Goal: Navigation & Orientation: Find specific page/section

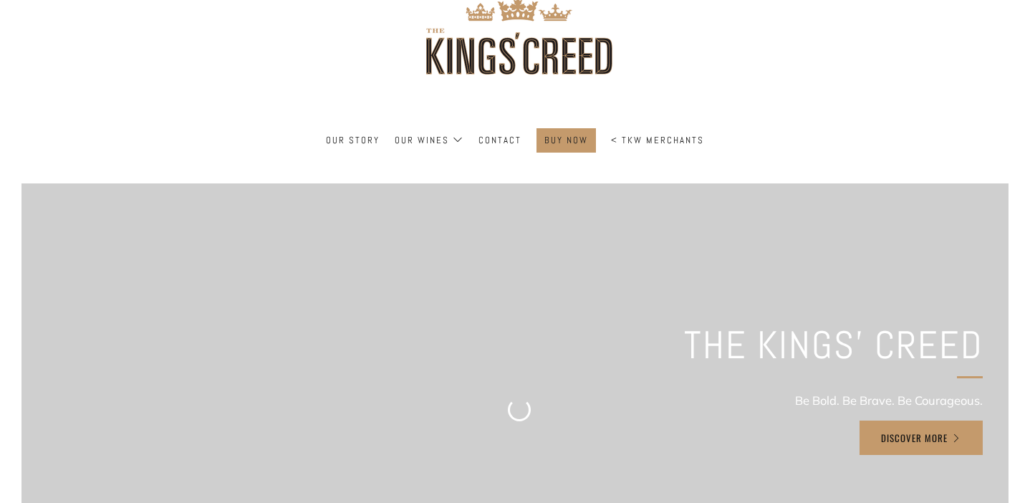
scroll to position [64, 0]
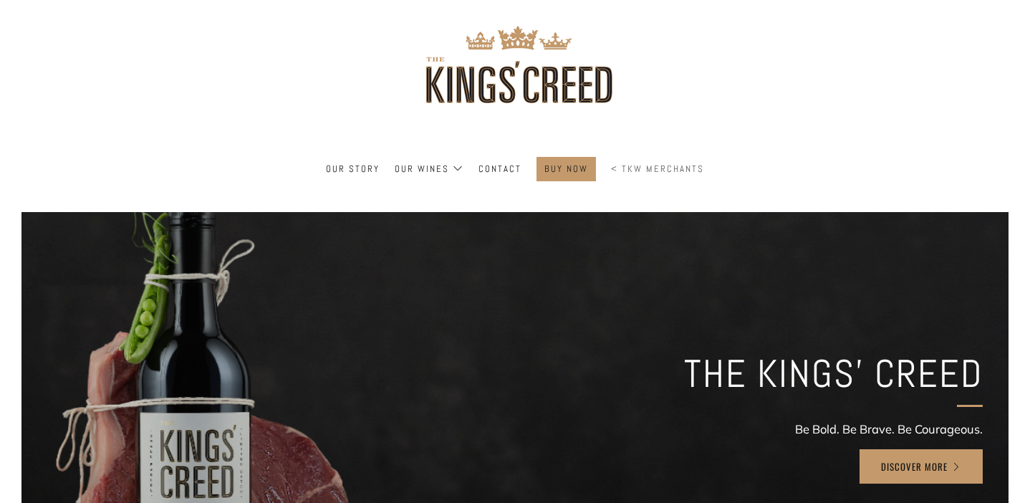
click at [617, 167] on link "< TKW Merchants" at bounding box center [657, 169] width 93 height 23
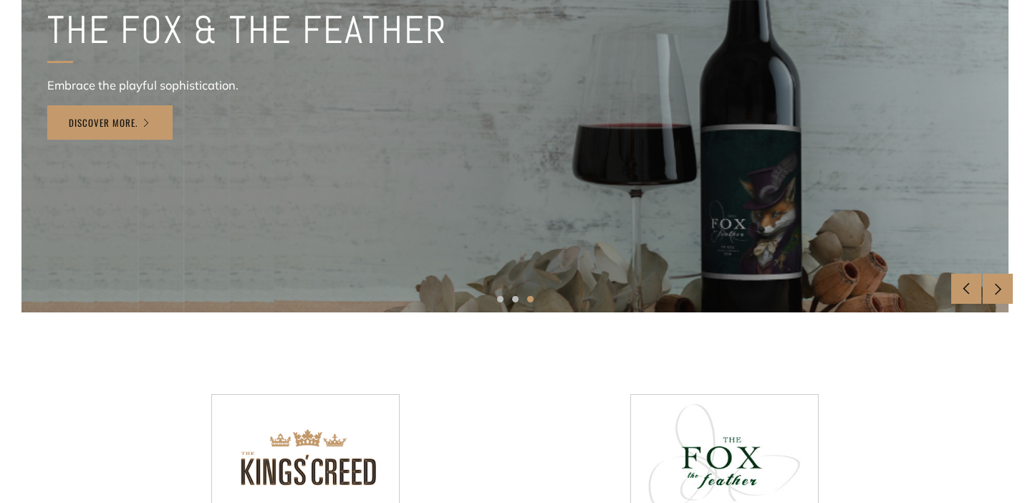
scroll to position [360, 0]
drag, startPoint x: 320, startPoint y: 380, endPoint x: 320, endPoint y: 390, distance: 10.7
click at [320, 390] on section at bounding box center [514, 452] width 987 height 178
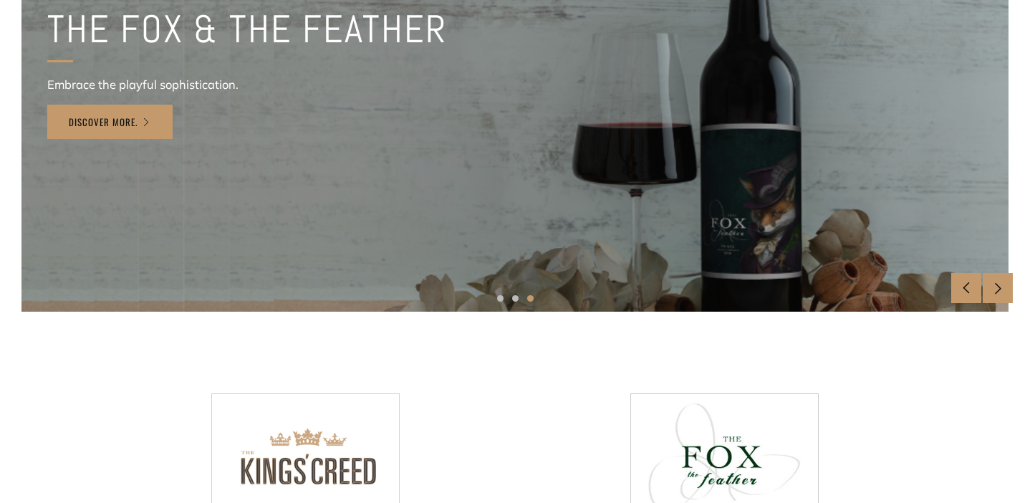
click at [325, 413] on img at bounding box center [305, 456] width 187 height 125
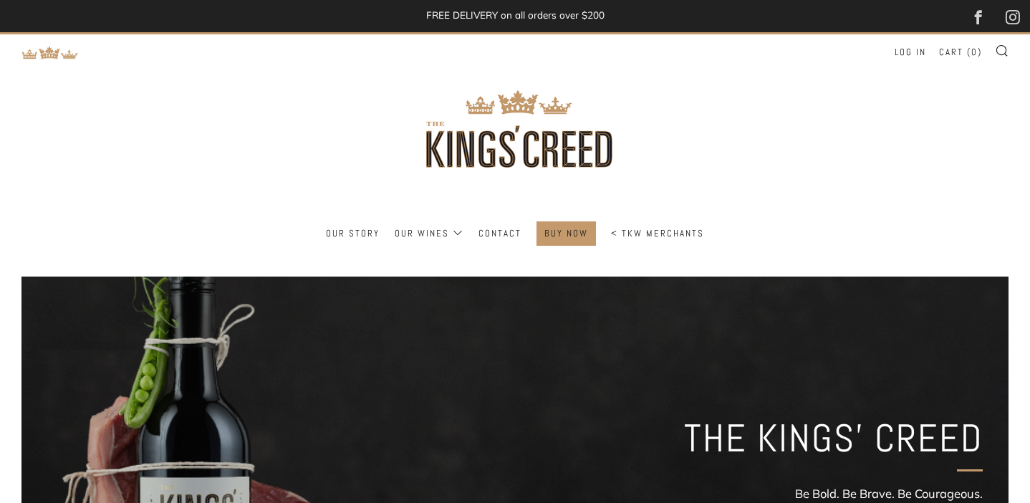
click at [383, 223] on ul "Our Story Our Wines The Collection Tasting Notes News & Reviews Contact BUY NOW" at bounding box center [514, 233] width 987 height 24
click at [370, 224] on link "Our Story" at bounding box center [353, 233] width 54 height 23
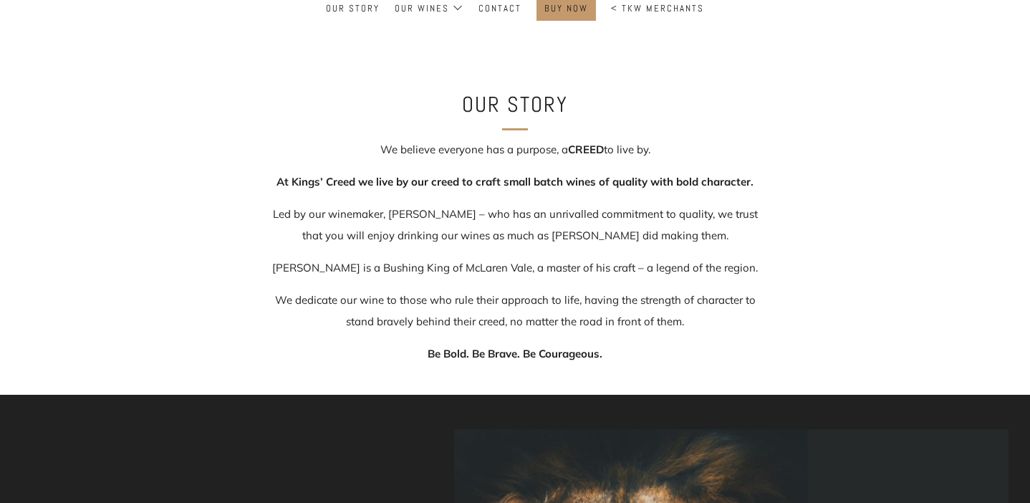
scroll to position [167, 0]
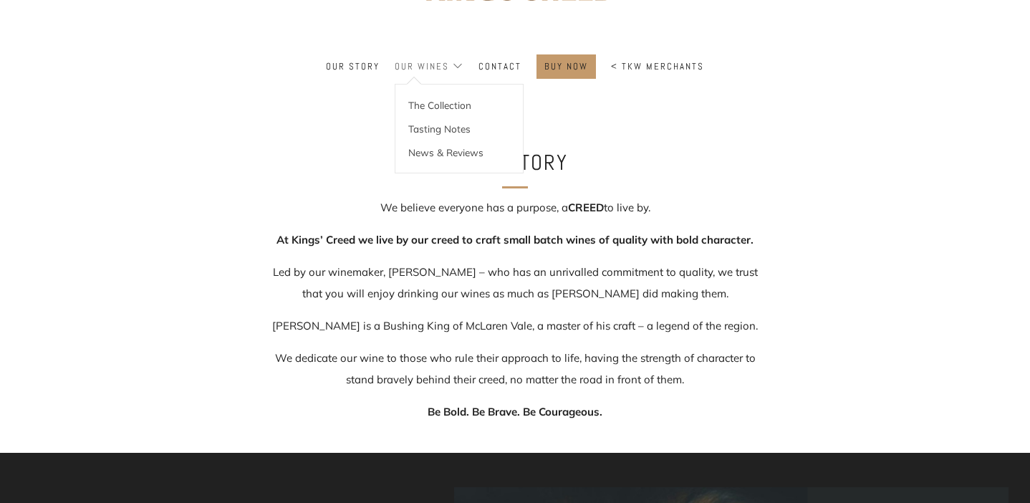
click at [435, 69] on link "Our Wines" at bounding box center [429, 66] width 69 height 23
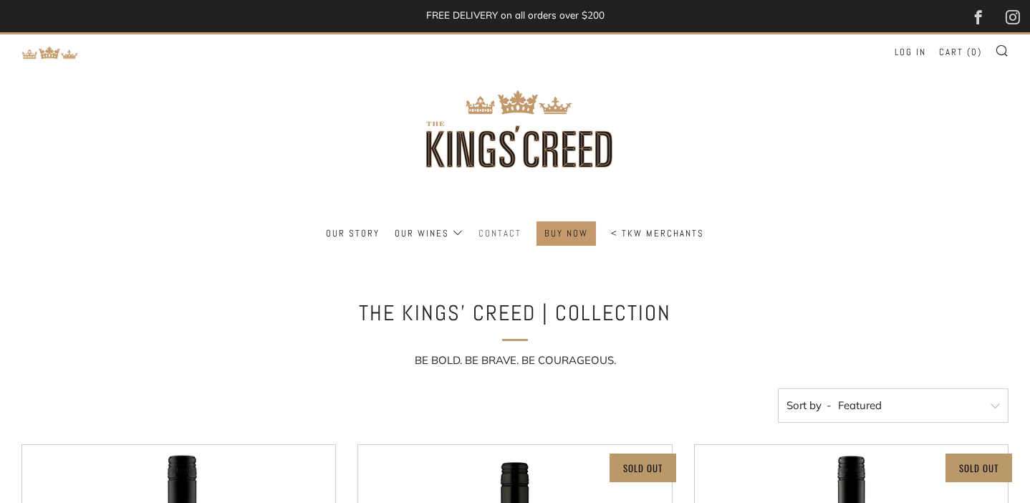
click at [497, 228] on link "Contact" at bounding box center [500, 233] width 43 height 23
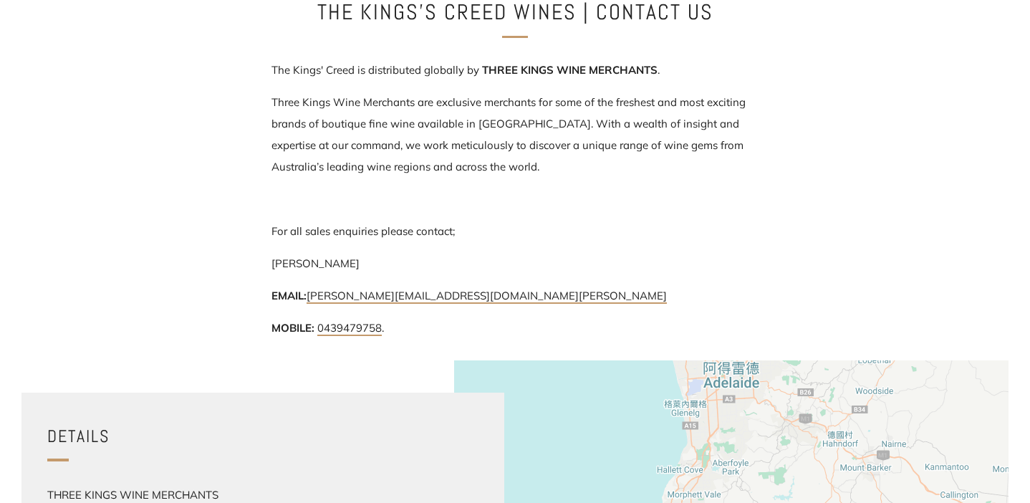
scroll to position [518, 0]
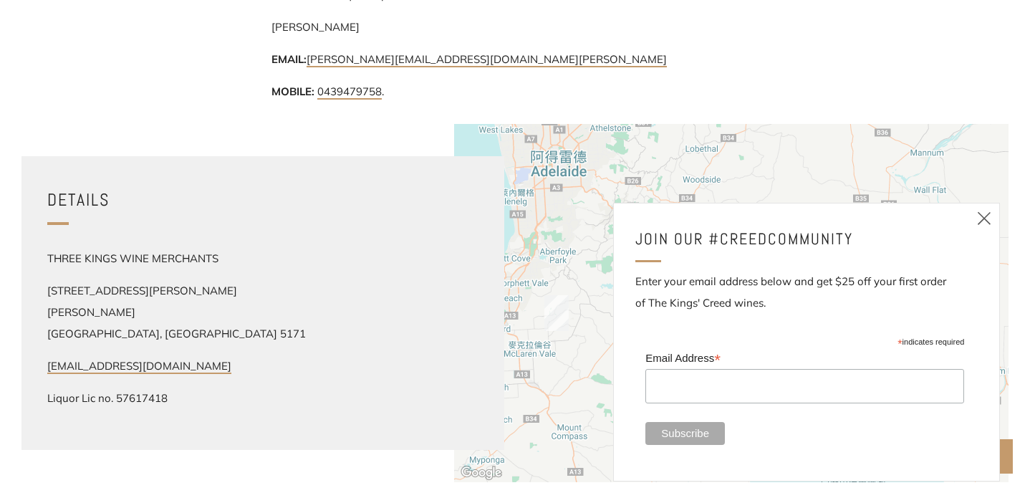
click at [981, 226] on icon at bounding box center [984, 218] width 17 height 18
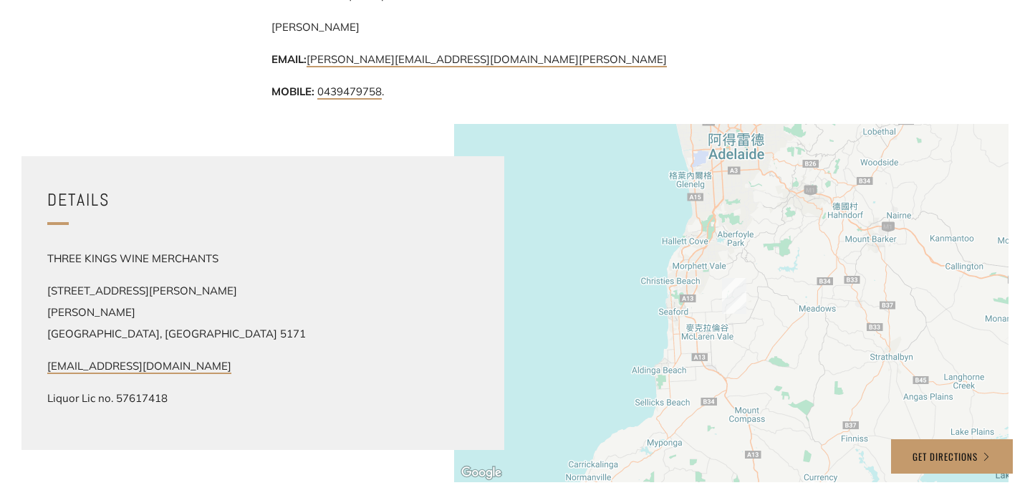
drag, startPoint x: 766, startPoint y: 340, endPoint x: 944, endPoint y: 317, distance: 179.2
click at [944, 317] on div at bounding box center [731, 303] width 555 height 358
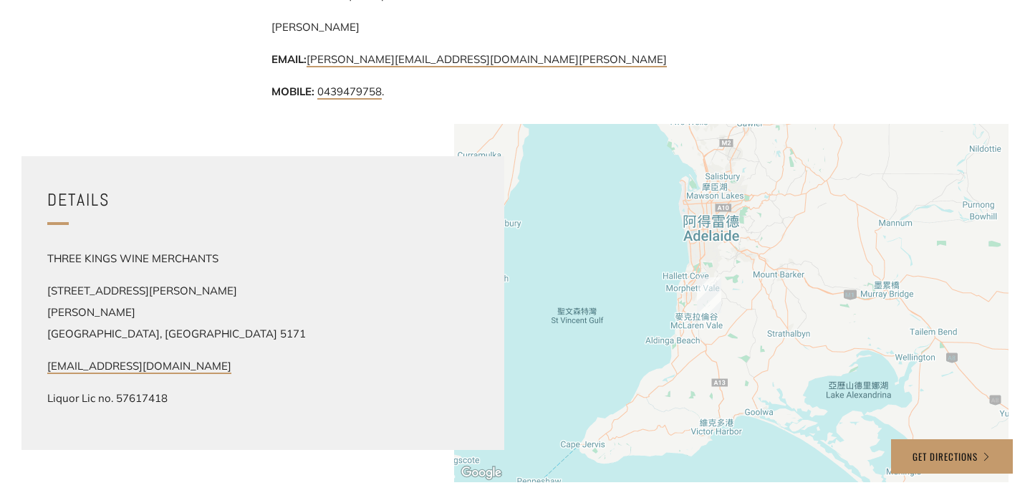
drag, startPoint x: 943, startPoint y: 317, endPoint x: 815, endPoint y: 320, distance: 127.6
click at [815, 320] on div at bounding box center [731, 303] width 555 height 358
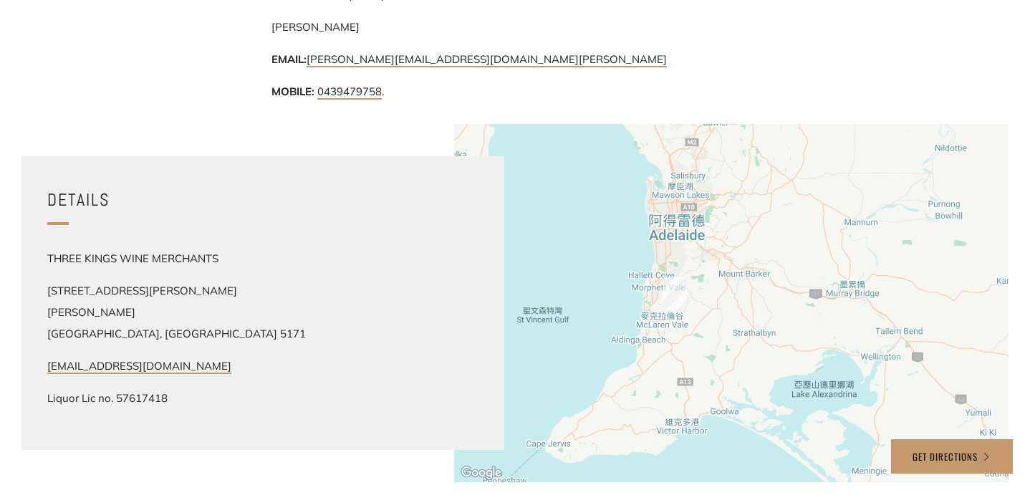
drag, startPoint x: 815, startPoint y: 320, endPoint x: 782, endPoint y: 318, distance: 33.0
click at [782, 319] on div at bounding box center [731, 303] width 555 height 358
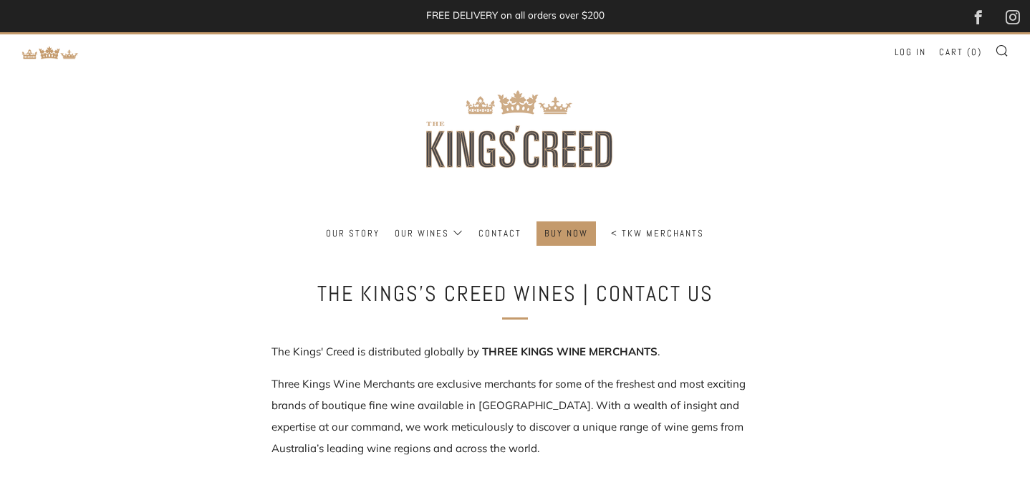
scroll to position [0, 0]
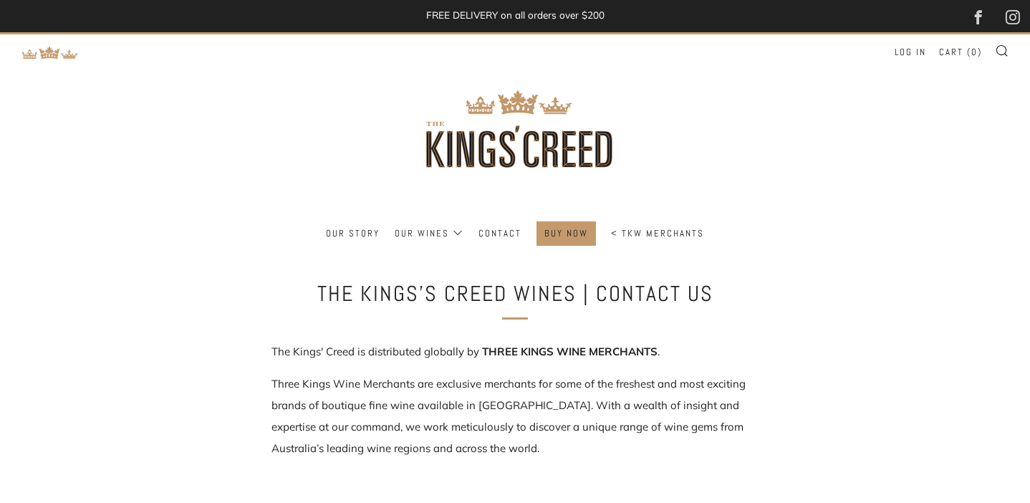
click at [499, 250] on div "Our Story Our Wines The Collection Tasting Notes" at bounding box center [515, 237] width 1030 height 33
click at [502, 244] on link "Contact" at bounding box center [500, 233] width 43 height 23
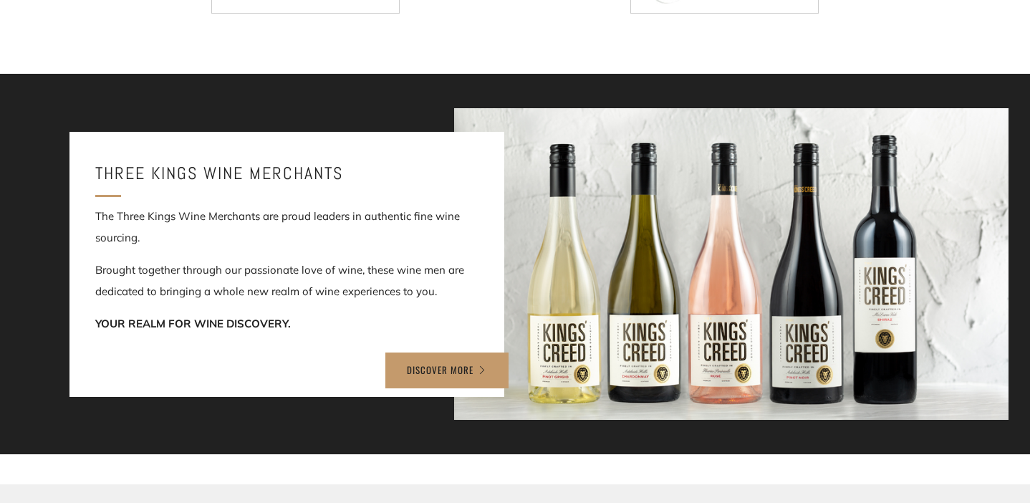
scroll to position [519, 0]
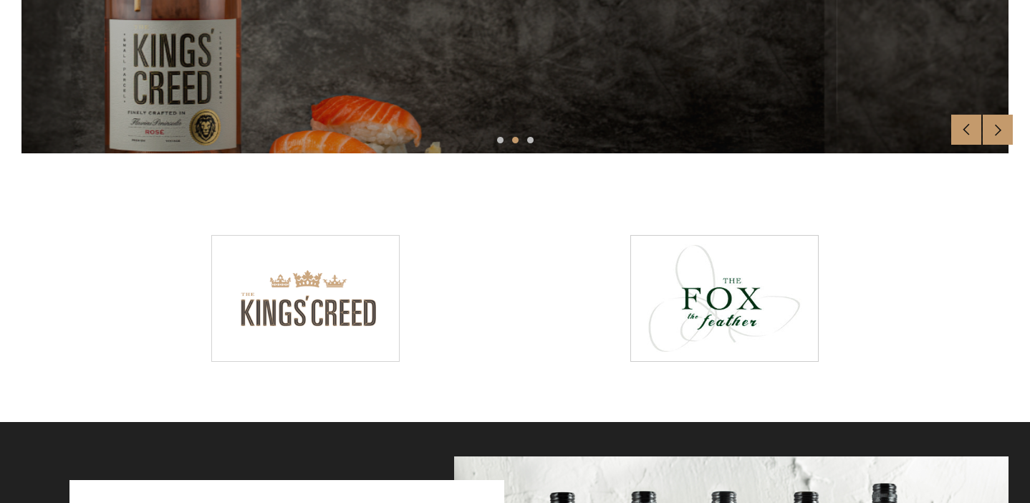
click at [314, 285] on img at bounding box center [305, 298] width 187 height 125
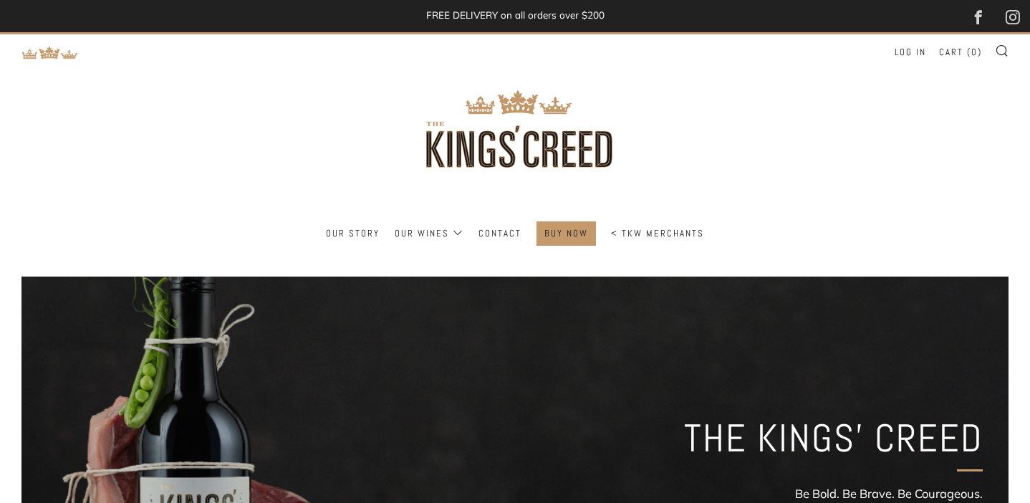
drag, startPoint x: 499, startPoint y: 230, endPoint x: 471, endPoint y: 231, distance: 27.3
click at [488, 231] on link "Contact" at bounding box center [500, 233] width 43 height 23
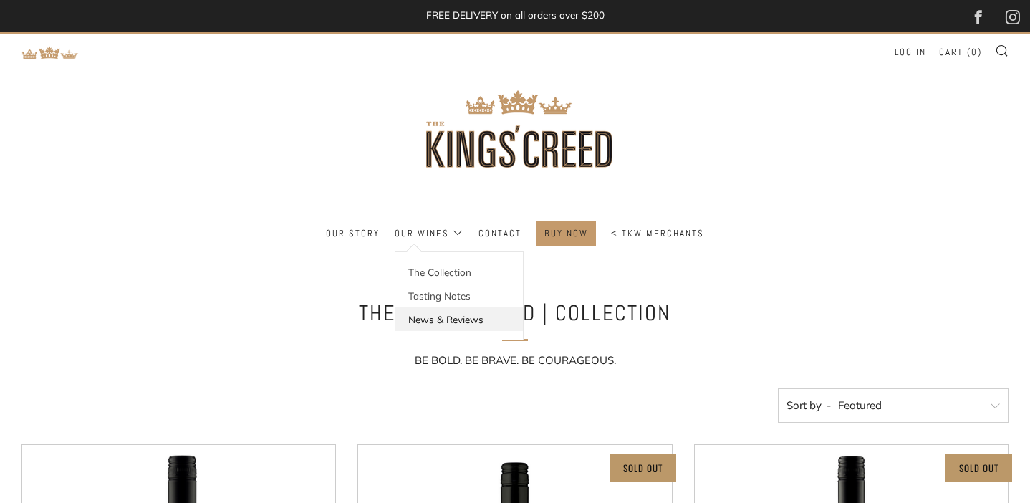
click at [455, 328] on link "News & Reviews" at bounding box center [459, 319] width 128 height 24
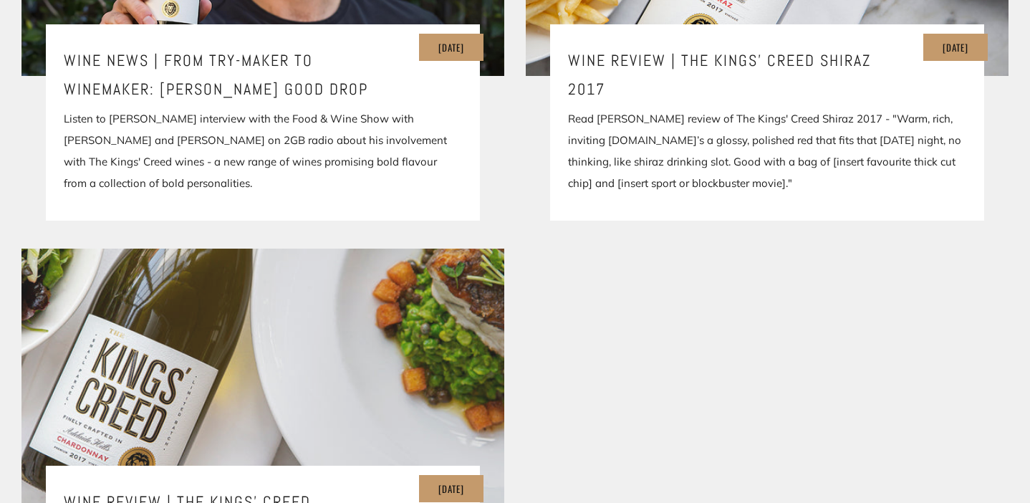
scroll to position [517, 0]
